Goal: Task Accomplishment & Management: Manage account settings

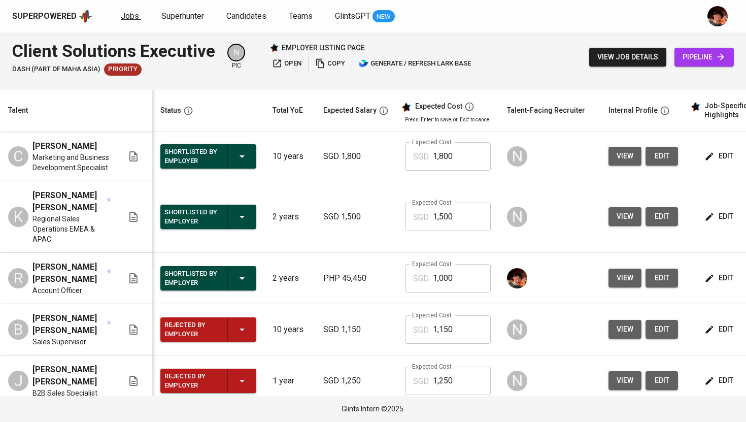
click at [130, 12] on span "Jobs" at bounding box center [130, 16] width 18 height 10
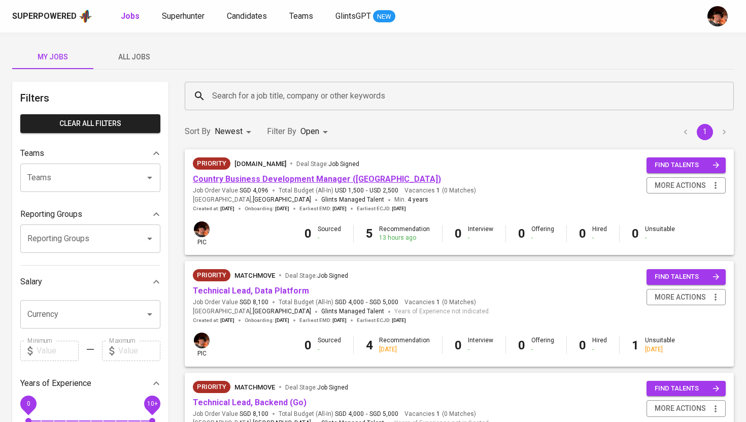
click at [278, 180] on link "Country Business Development Manager ([GEOGRAPHIC_DATA])" at bounding box center [317, 179] width 248 height 10
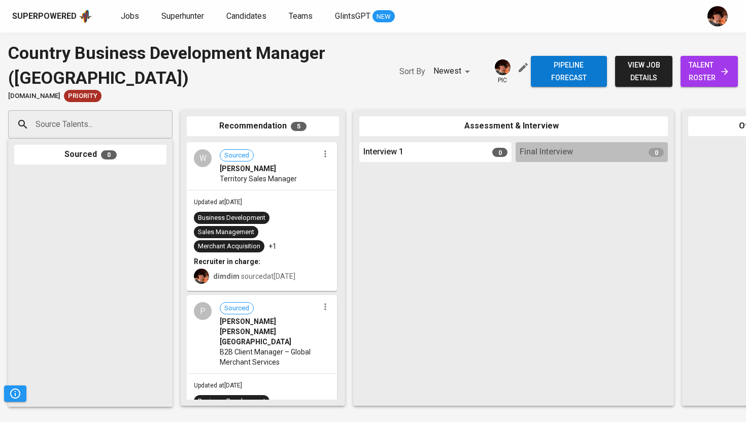
click at [707, 75] on span "talent roster" at bounding box center [709, 71] width 41 height 25
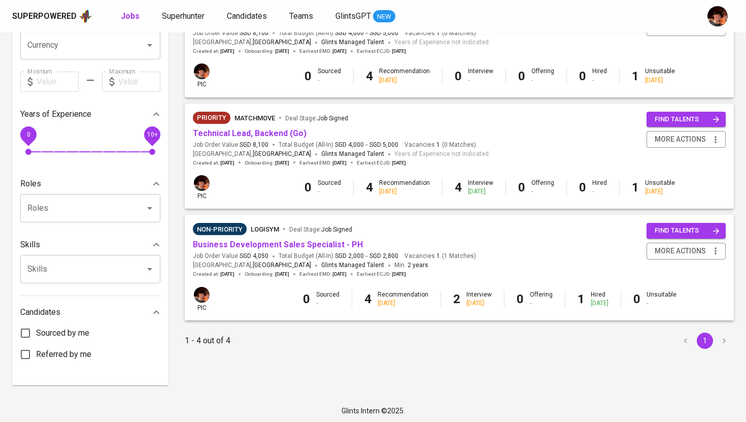
scroll to position [270, 0]
click at [270, 133] on link "Technical Lead, Backend (Go)" at bounding box center [250, 133] width 114 height 10
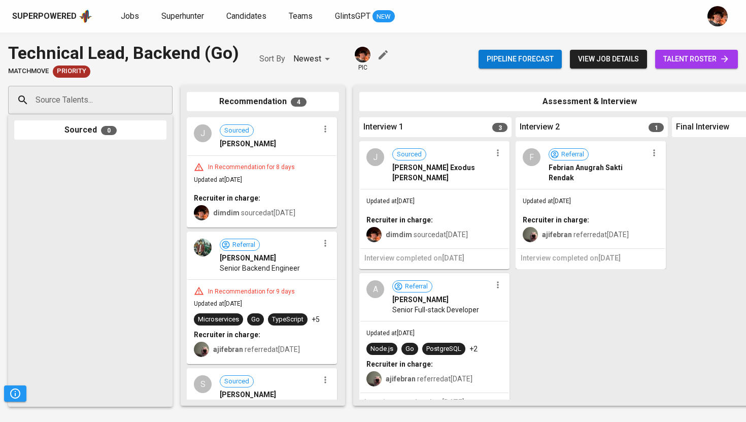
click at [713, 57] on span "talent roster" at bounding box center [697, 59] width 67 height 13
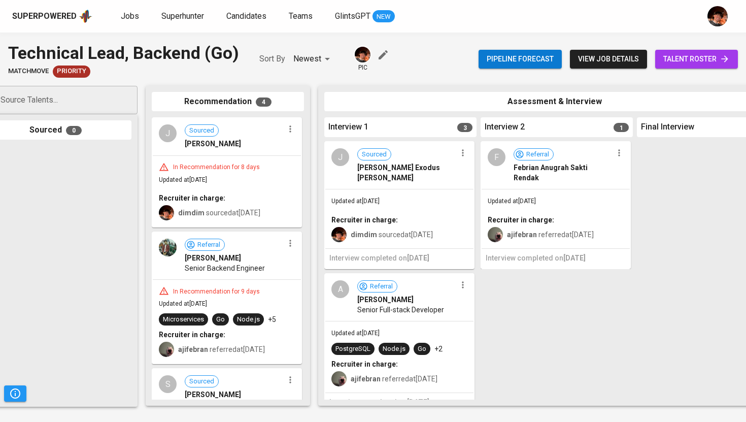
scroll to position [142, 0]
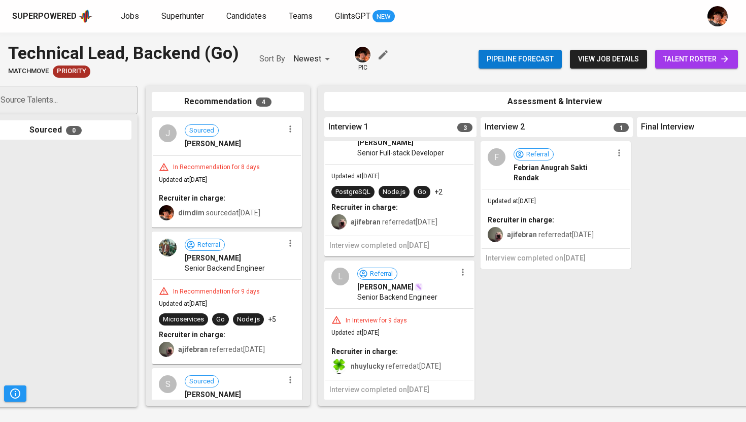
click at [460, 269] on icon "button" at bounding box center [463, 272] width 10 height 10
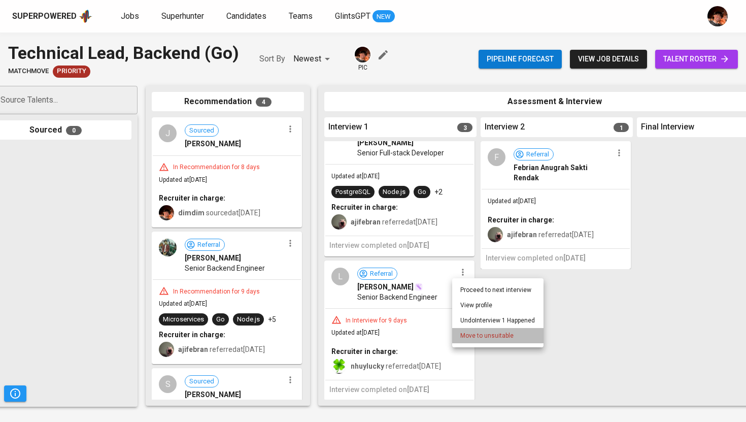
click at [475, 338] on span "Move to unsuitable" at bounding box center [487, 335] width 53 height 9
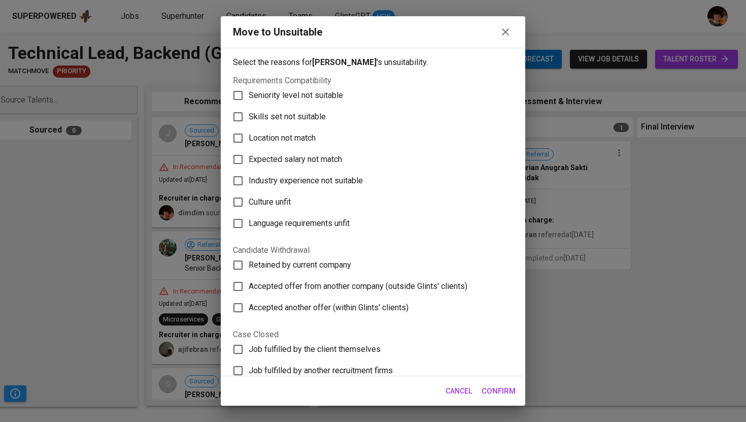
click at [303, 117] on span "Skills set not suitable" at bounding box center [287, 117] width 77 height 12
click at [249, 117] on input "Skills set not suitable" at bounding box center [237, 116] width 21 height 21
checkbox input "true"
click at [493, 385] on span "Confirm" at bounding box center [499, 390] width 34 height 13
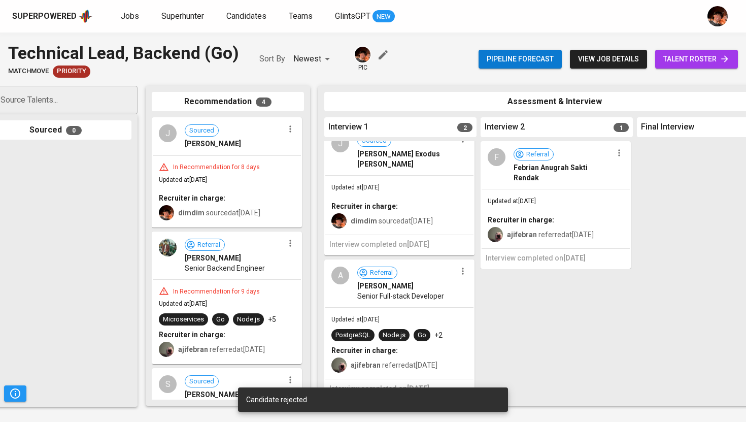
scroll to position [0, 0]
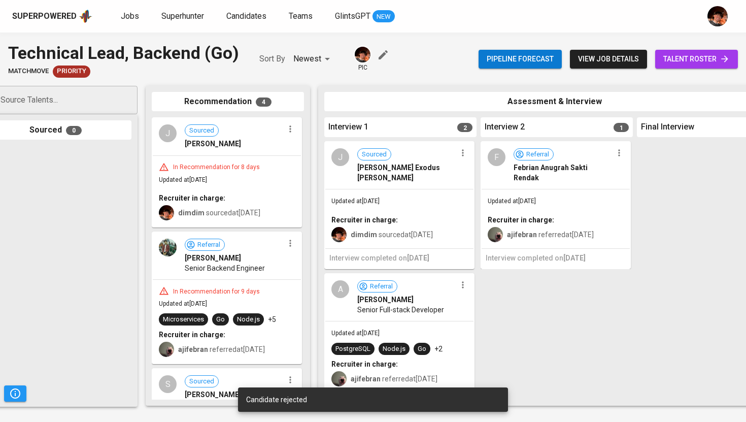
click at [457, 158] on button "button" at bounding box center [462, 152] width 13 height 13
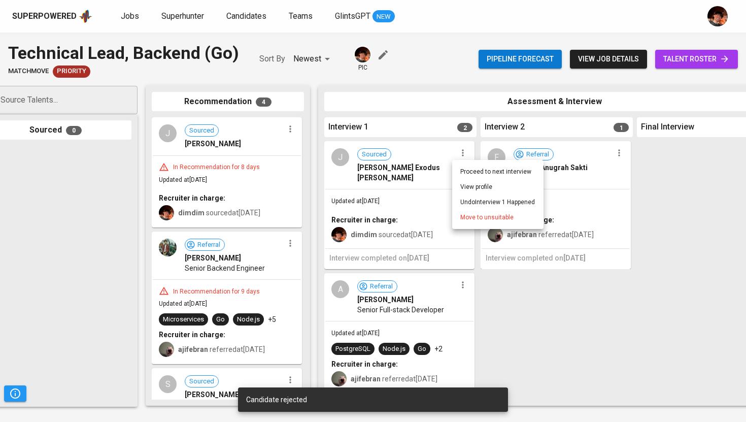
click at [476, 224] on li "Move to unsuitable" at bounding box center [497, 217] width 91 height 15
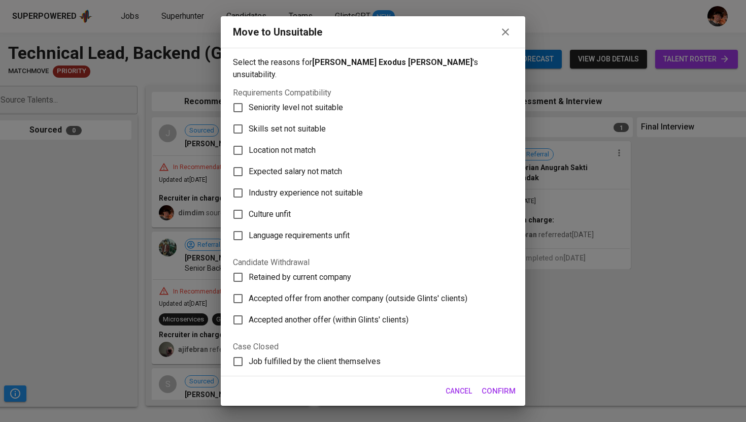
click at [324, 124] on label "Skills set not suitable" at bounding box center [366, 128] width 278 height 21
click at [249, 124] on input "Skills set not suitable" at bounding box center [237, 128] width 21 height 21
checkbox input "true"
click at [500, 388] on span "Confirm" at bounding box center [499, 390] width 34 height 13
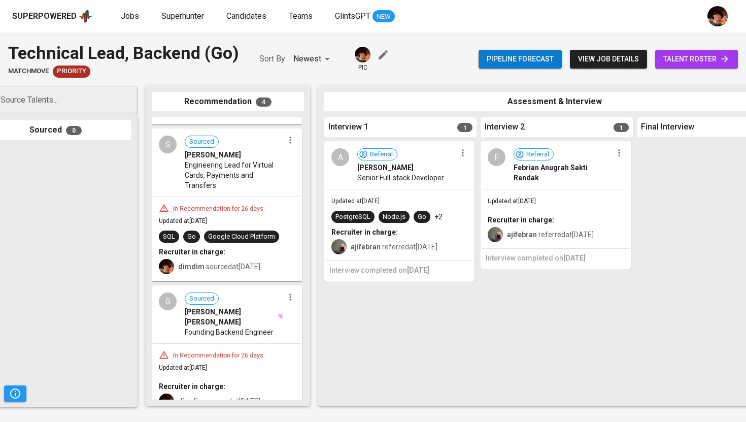
scroll to position [246, 0]
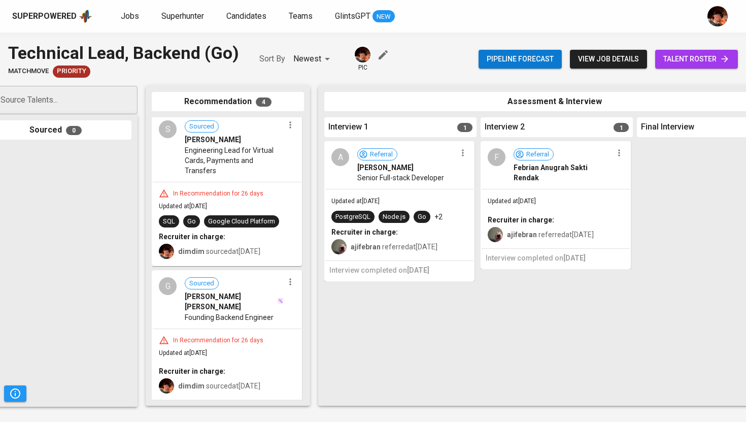
click at [458, 153] on icon "button" at bounding box center [463, 153] width 10 height 10
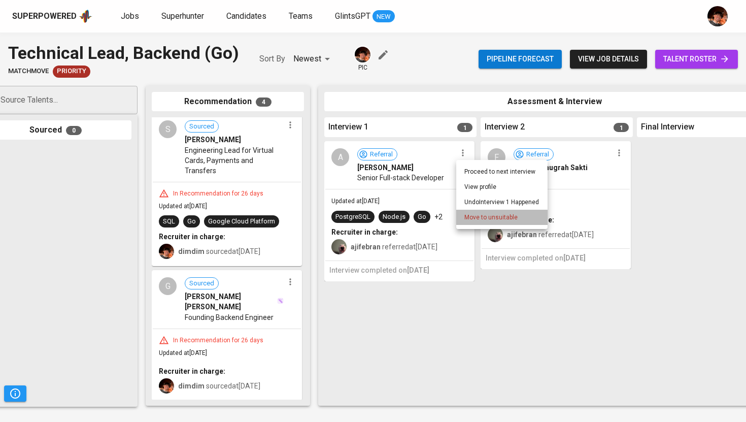
click at [470, 216] on span "Move to unsuitable" at bounding box center [491, 217] width 53 height 9
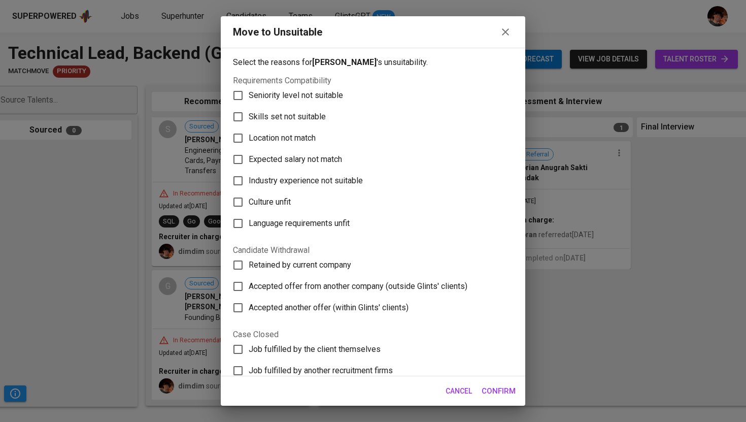
scroll to position [100, 0]
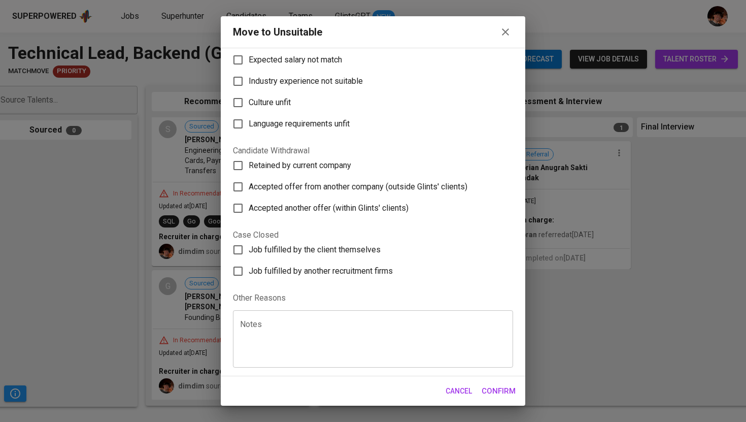
click at [322, 162] on span "Retained by current company" at bounding box center [300, 165] width 103 height 12
click at [249, 162] on input "Retained by current company" at bounding box center [237, 165] width 21 height 21
checkbox input "true"
click at [494, 389] on span "Confirm" at bounding box center [499, 390] width 34 height 13
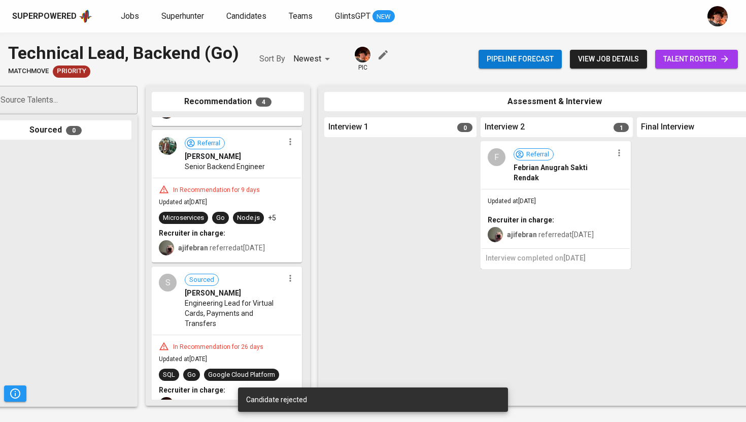
scroll to position [0, 0]
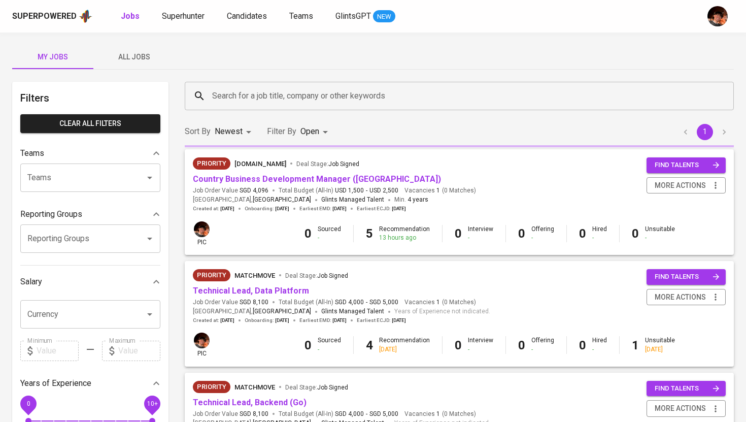
scroll to position [270, 0]
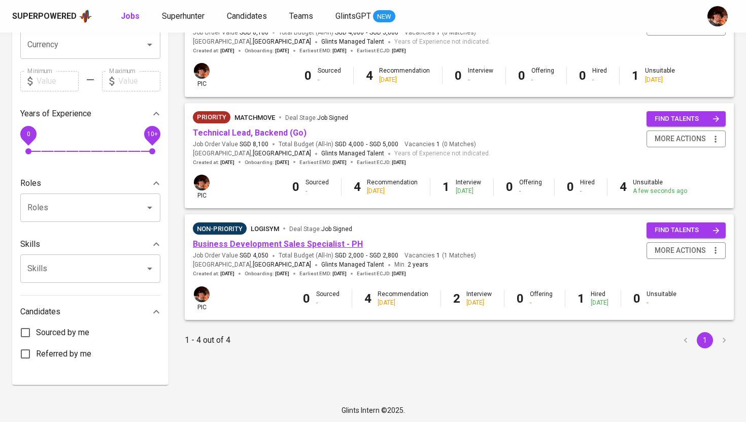
click at [290, 248] on link "Business Development Sales Specialist - PH" at bounding box center [278, 244] width 170 height 10
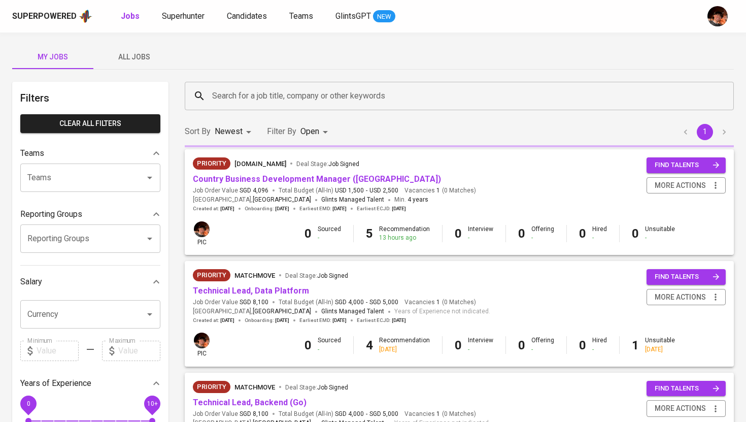
scroll to position [270, 0]
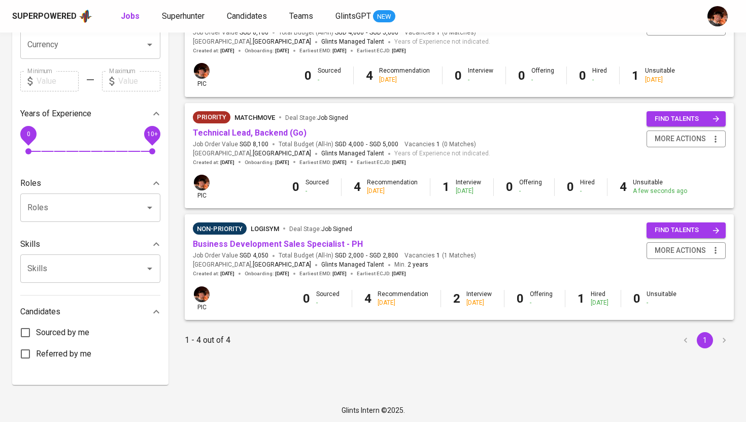
click at [380, 227] on span "Non-Priority LogiSYM Deal Stage : Job Signed" at bounding box center [334, 228] width 283 height 12
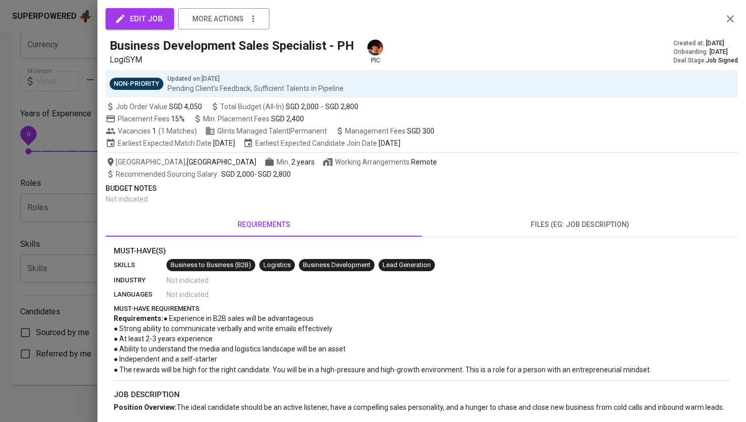
click at [80, 60] on div at bounding box center [373, 211] width 746 height 422
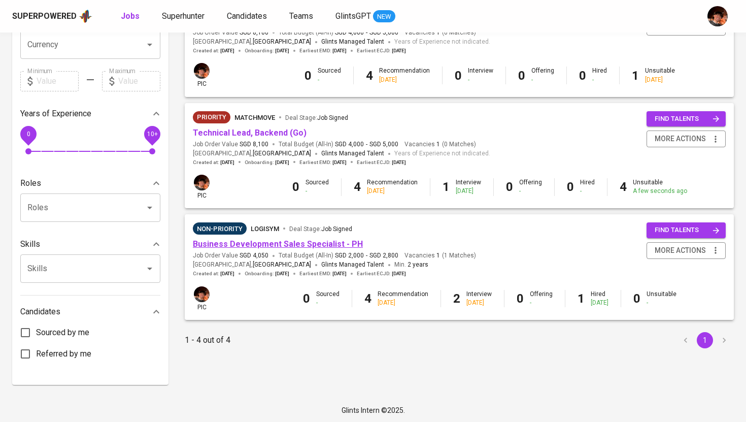
click at [232, 247] on link "Business Development Sales Specialist - PH" at bounding box center [278, 244] width 170 height 10
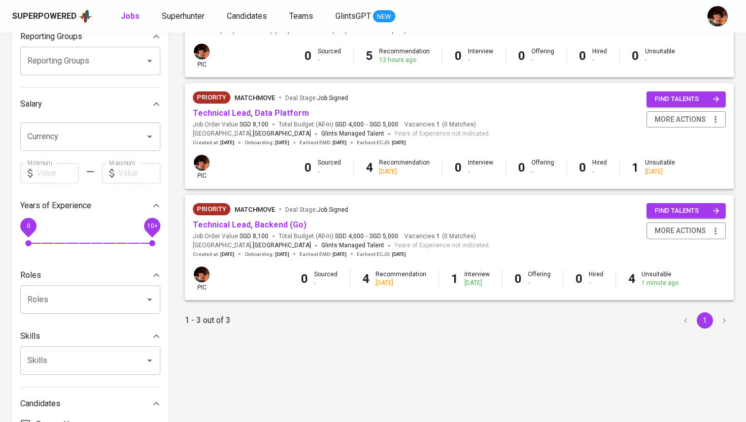
scroll to position [188, 0]
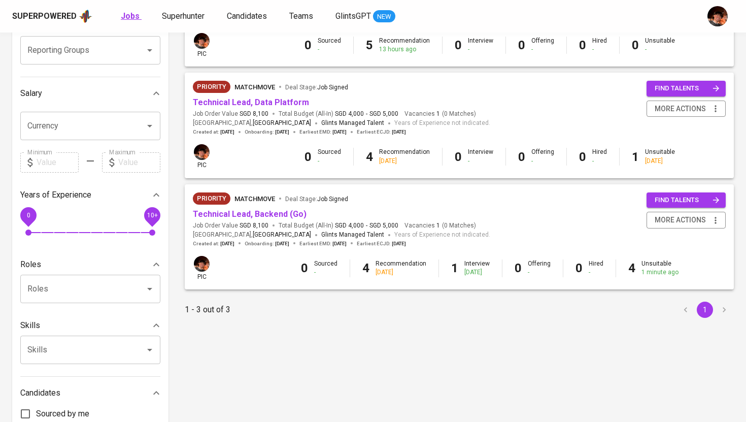
click at [130, 18] on b "Jobs" at bounding box center [130, 16] width 19 height 10
type input "OPEN"
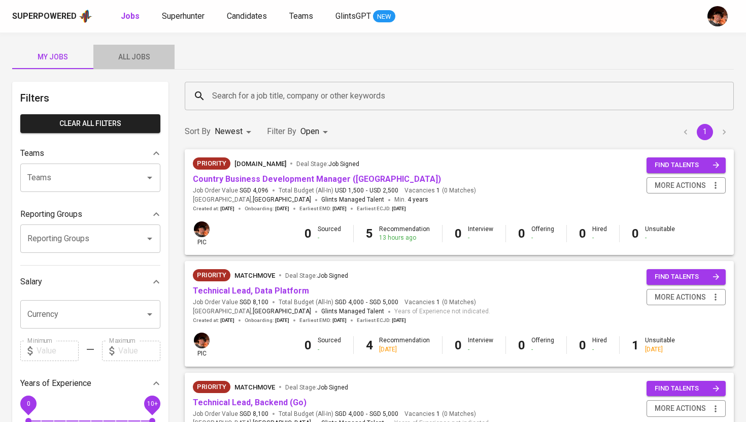
click at [137, 62] on span "All Jobs" at bounding box center [134, 57] width 69 height 13
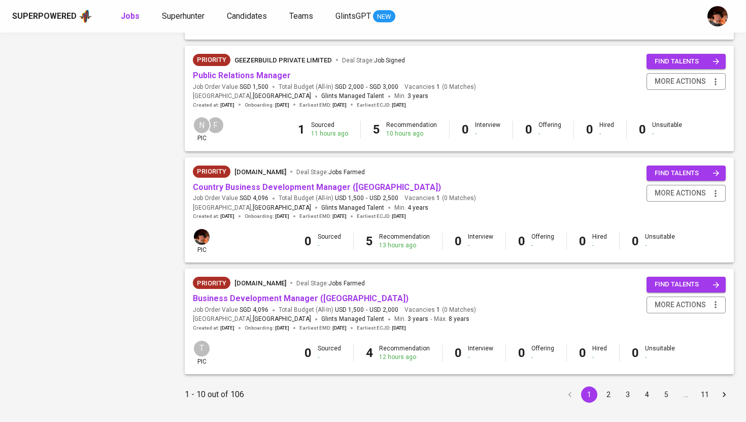
scroll to position [880, 0]
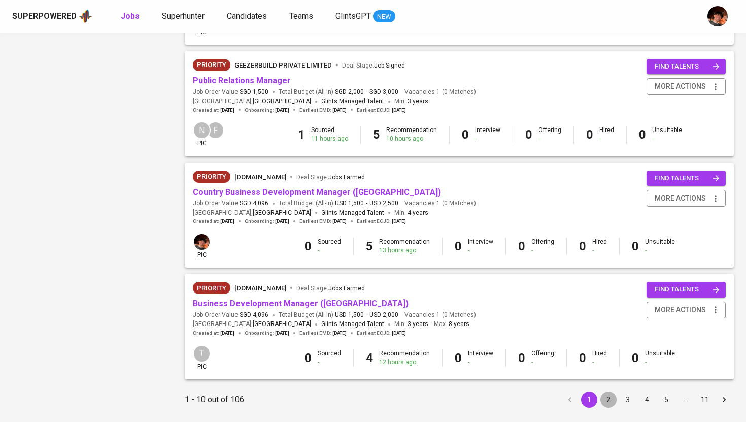
click at [614, 401] on button "2" at bounding box center [609, 399] width 16 height 16
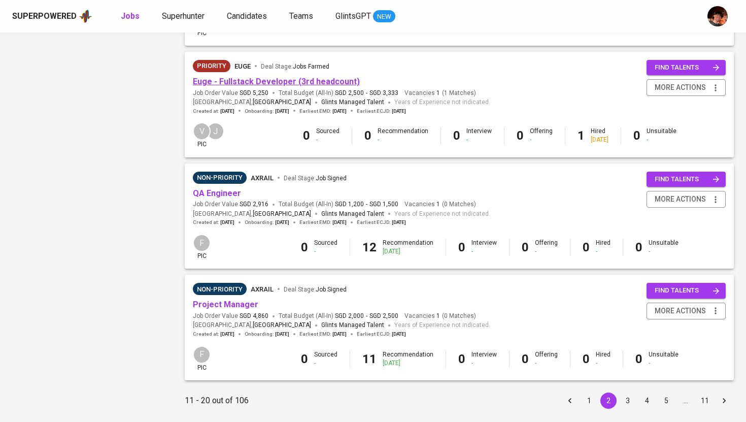
scroll to position [909, 0]
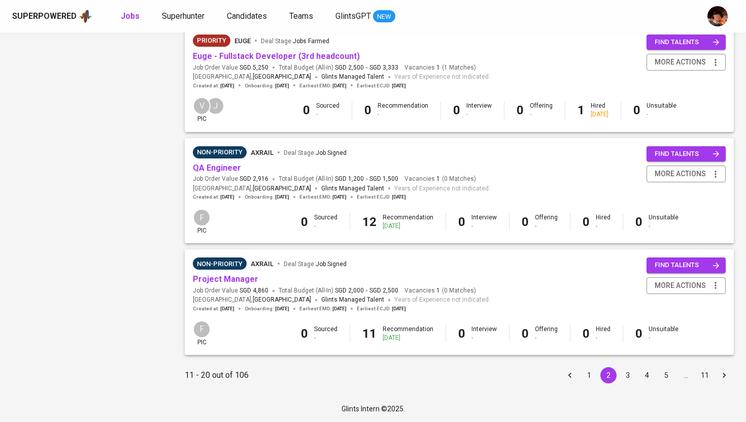
click at [631, 379] on button "3" at bounding box center [628, 375] width 16 height 16
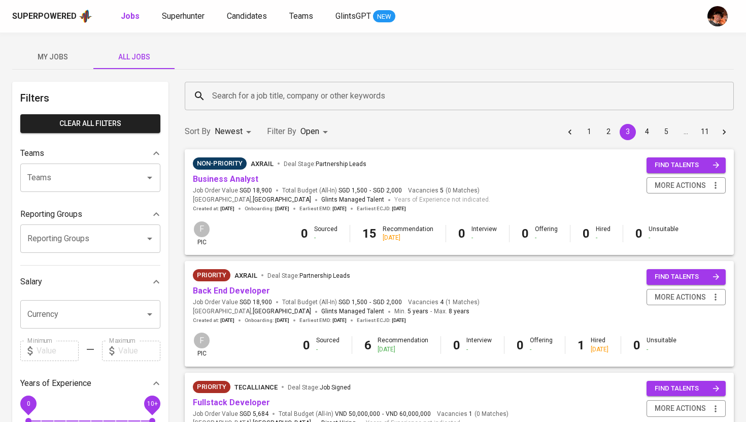
click at [283, 99] on input "Search for a job title, company or other keywords" at bounding box center [462, 95] width 505 height 19
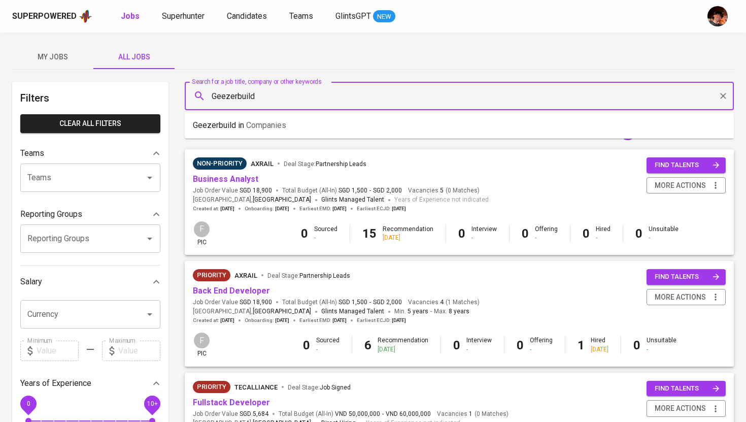
type input "Geezerbuild"
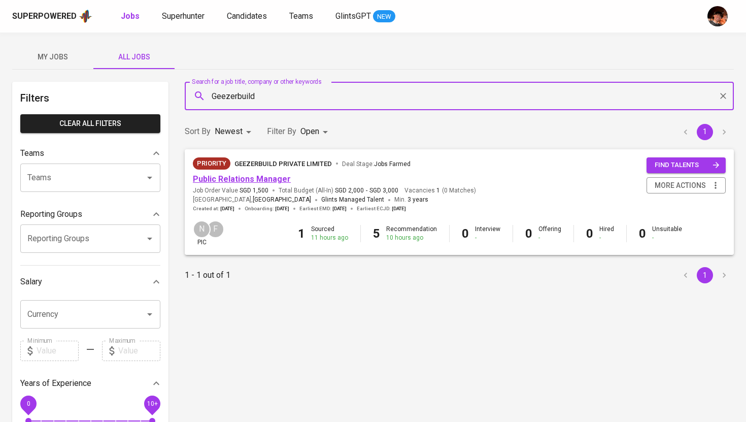
click at [250, 178] on link "Public Relations Manager" at bounding box center [242, 179] width 98 height 10
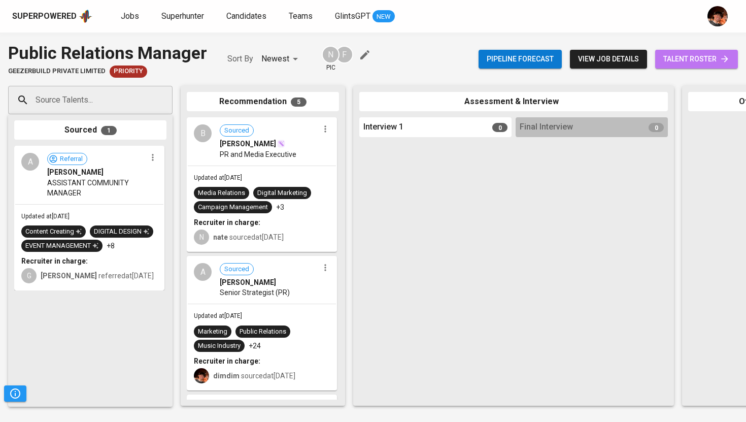
click at [685, 68] on link "talent roster" at bounding box center [697, 59] width 83 height 19
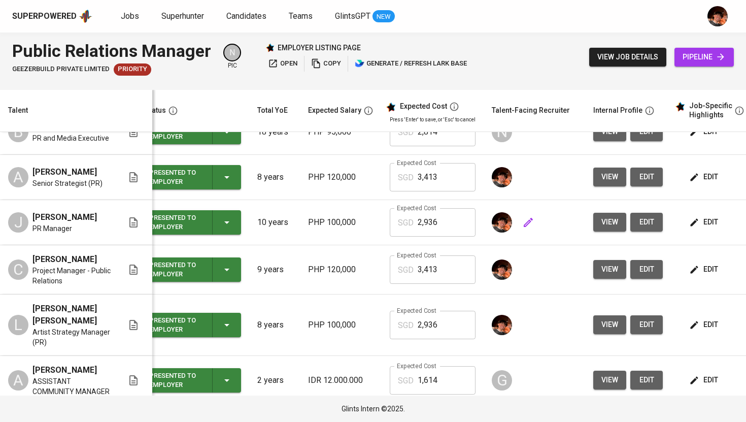
scroll to position [68, 15]
click at [707, 183] on span "edit" at bounding box center [705, 176] width 27 height 13
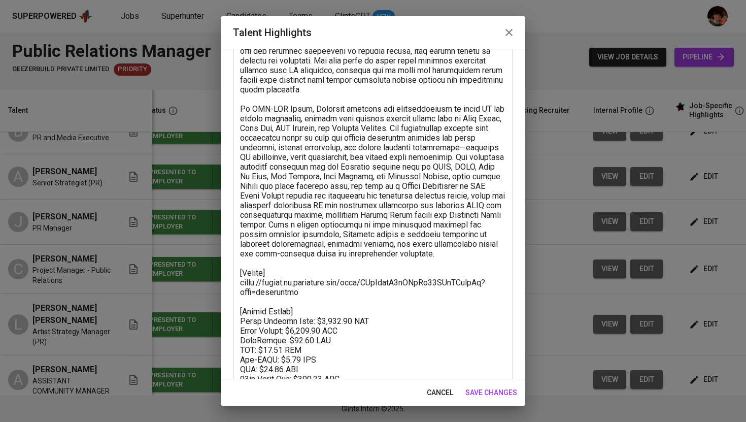
scroll to position [53, 0]
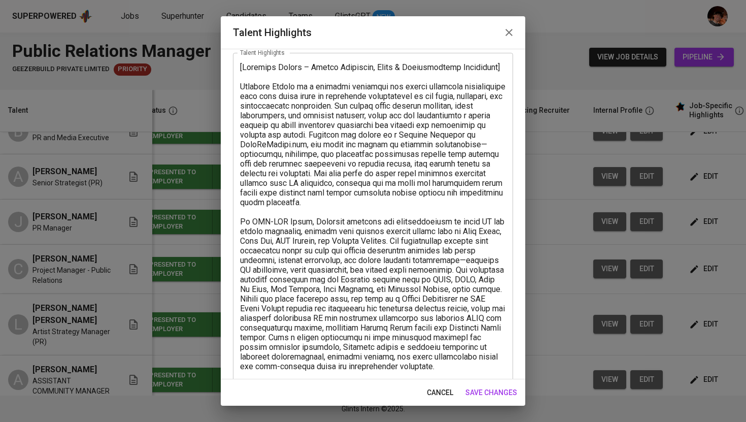
click at [505, 40] on button "button" at bounding box center [509, 32] width 24 height 24
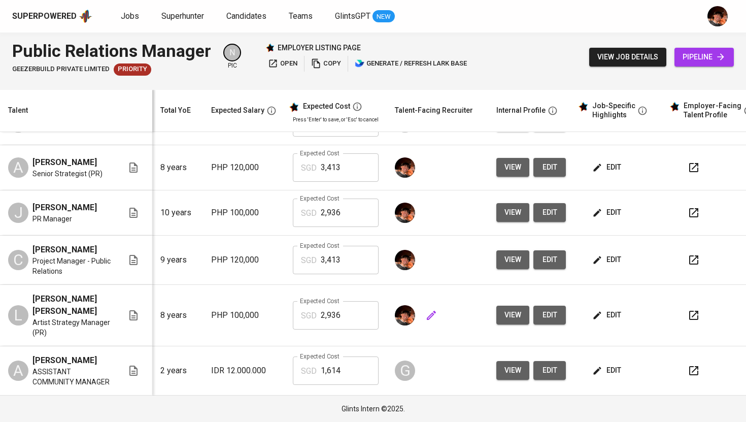
scroll to position [0, 0]
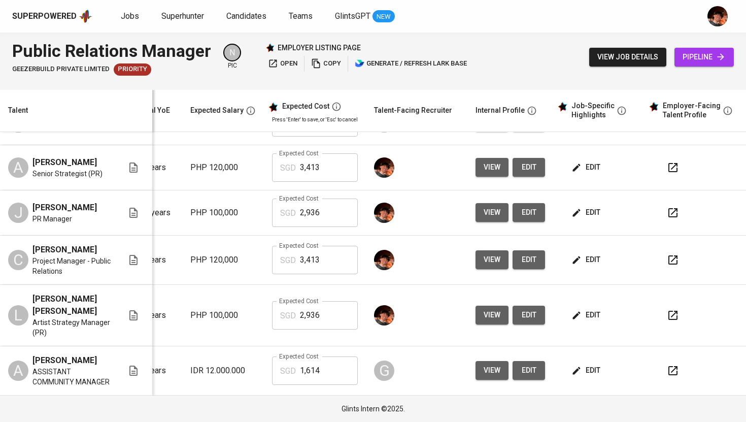
click at [585, 318] on span "edit" at bounding box center [587, 315] width 27 height 13
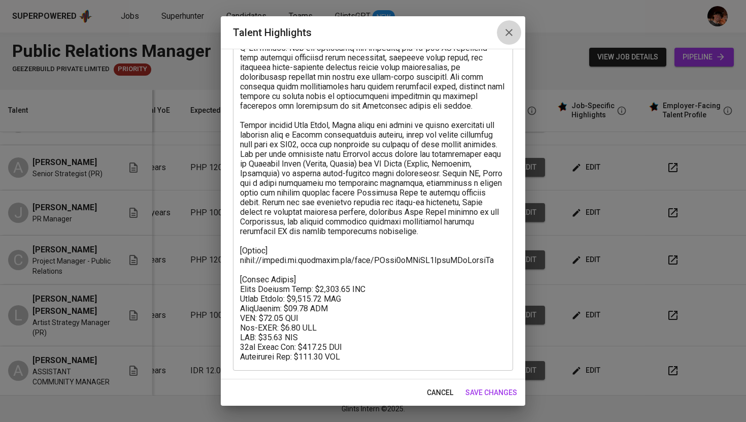
click at [509, 35] on icon "button" at bounding box center [509, 32] width 12 height 12
